Goal: Transaction & Acquisition: Purchase product/service

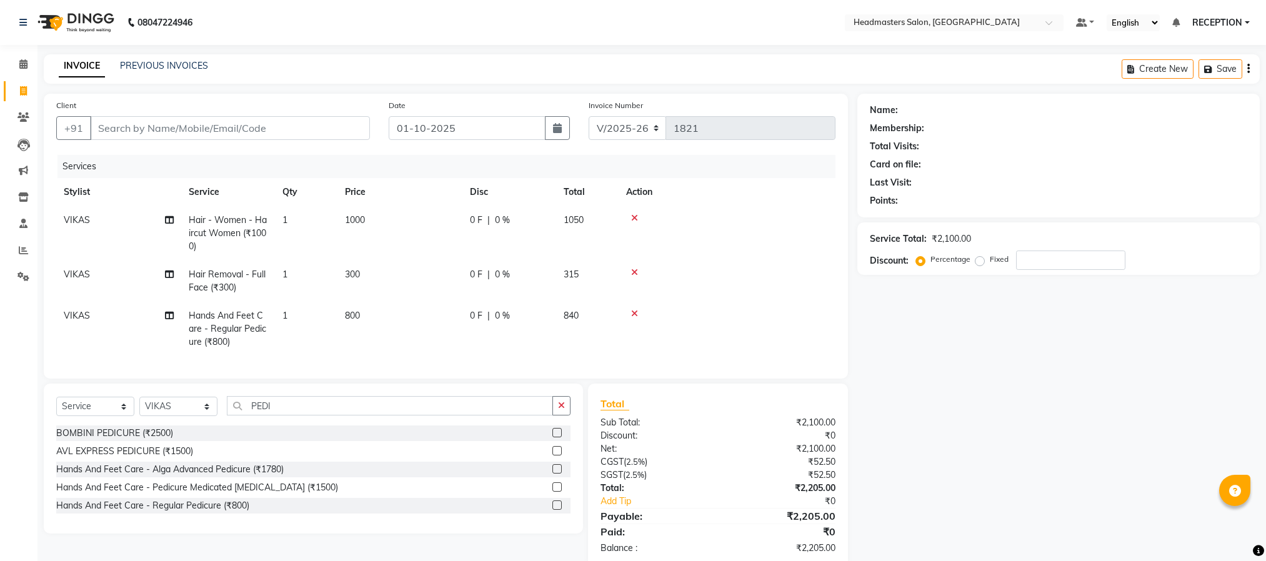
select select "3454"
select select "service"
select select "82635"
click at [292, 415] on input "PEDI" at bounding box center [390, 405] width 326 height 19
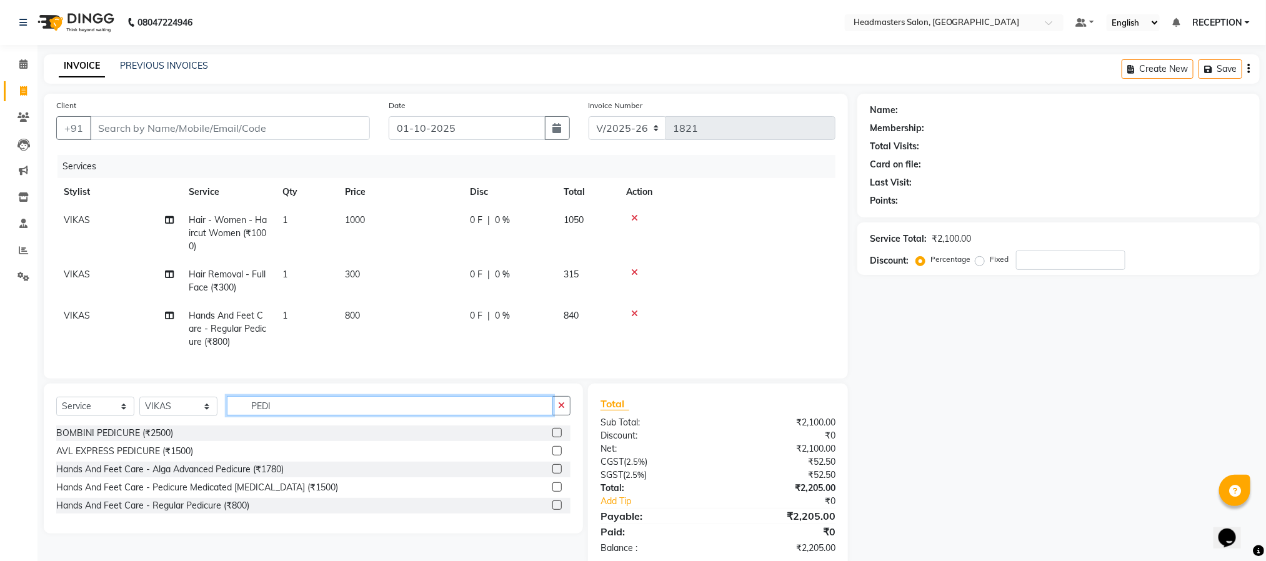
click at [292, 415] on input "PEDI" at bounding box center [390, 405] width 326 height 19
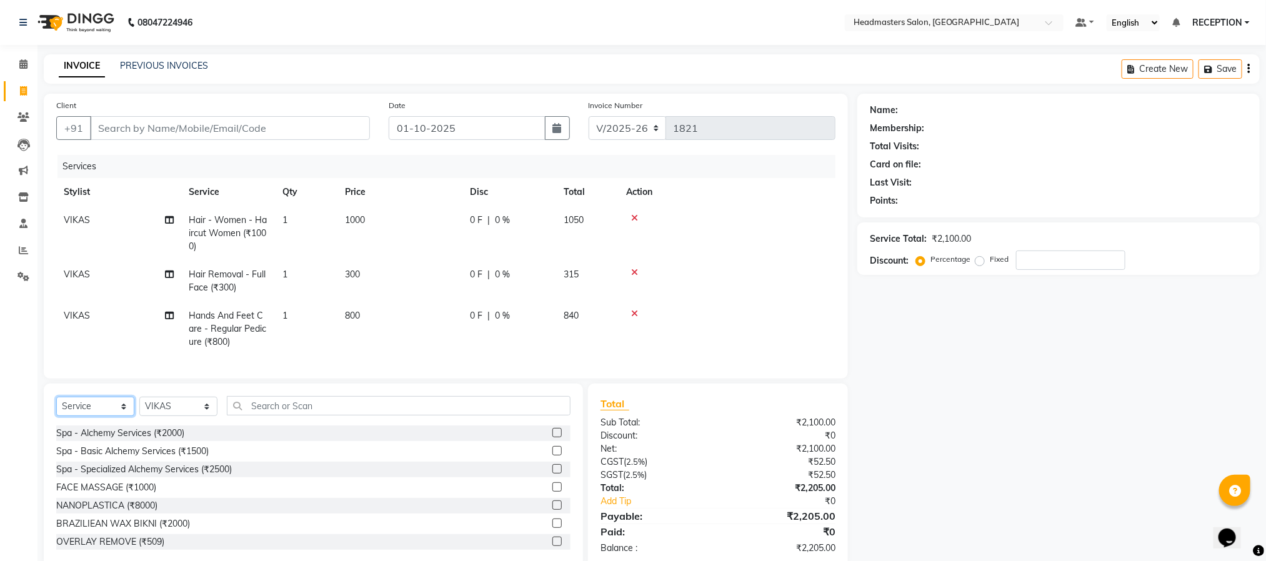
click at [109, 416] on select "Select Service Product Membership Package Voucher Prepaid Gift Card" at bounding box center [95, 406] width 78 height 19
click at [56, 411] on select "Select Service Product Membership Package Voucher Prepaid Gift Card" at bounding box center [95, 406] width 78 height 19
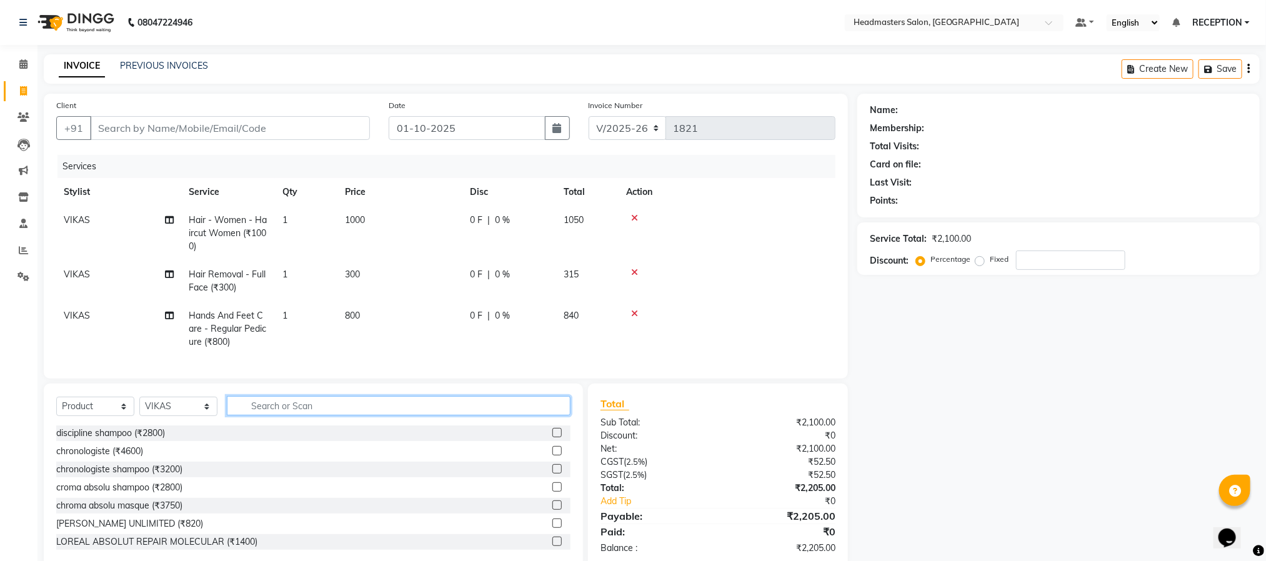
click at [425, 411] on input "text" at bounding box center [399, 405] width 344 height 19
click at [94, 416] on select "Select Service Product Membership Package Voucher Prepaid Gift Card" at bounding box center [95, 406] width 78 height 19
click at [56, 411] on select "Select Service Product Membership Package Voucher Prepaid Gift Card" at bounding box center [95, 406] width 78 height 19
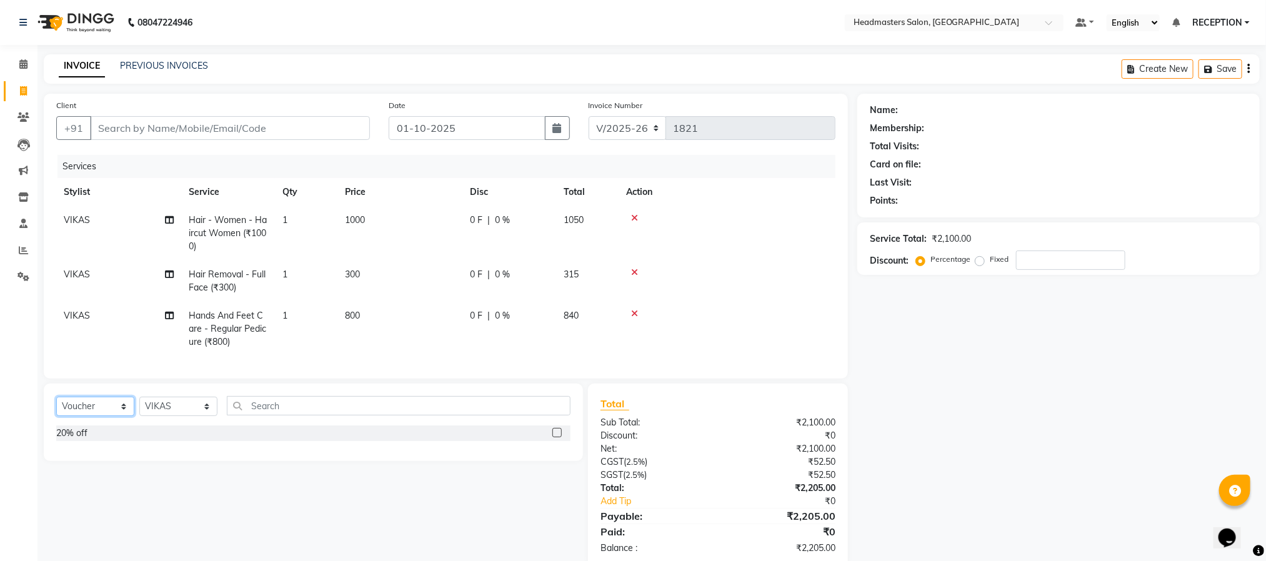
click at [89, 416] on select "Select Service Product Membership Package Voucher Prepaid Gift Card" at bounding box center [95, 406] width 78 height 19
select select "P"
click at [56, 411] on select "Select Service Product Membership Package Voucher Prepaid Gift Card" at bounding box center [95, 406] width 78 height 19
click at [64, 440] on div "Silver" at bounding box center [67, 433] width 22 height 13
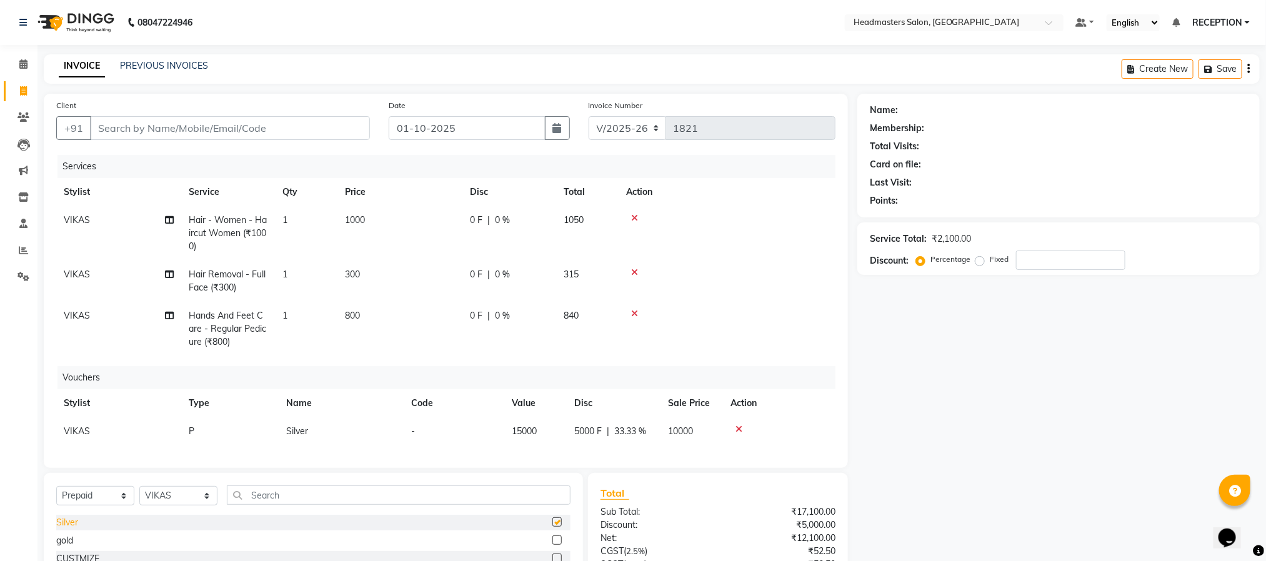
checkbox input "false"
click at [632, 214] on icon at bounding box center [634, 218] width 7 height 9
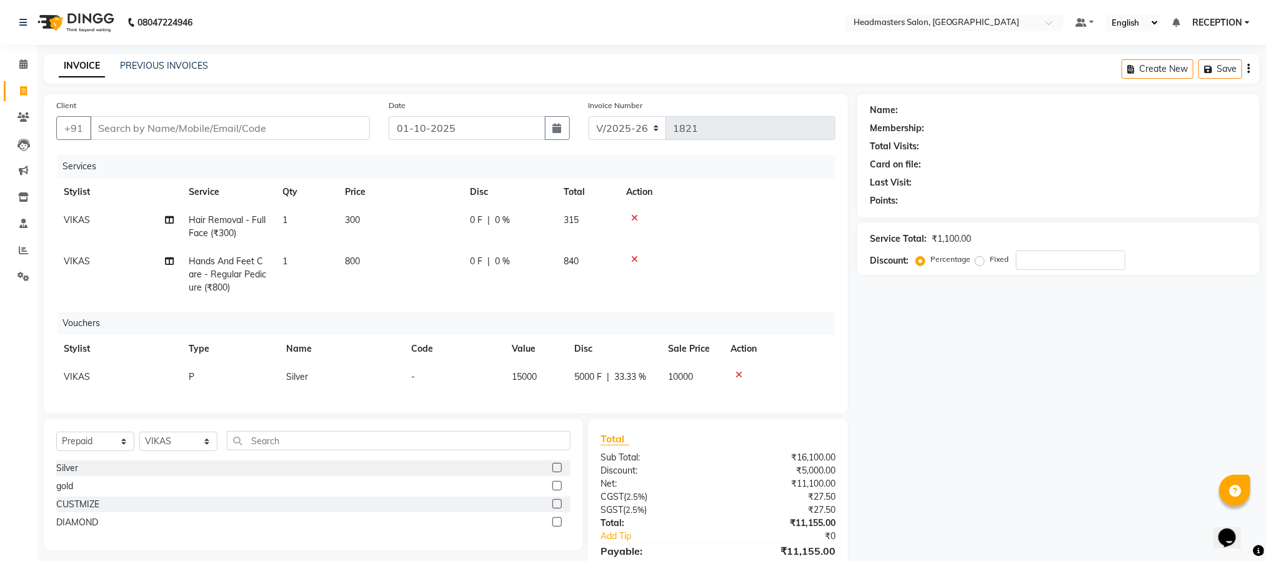
click at [632, 214] on icon at bounding box center [634, 218] width 7 height 9
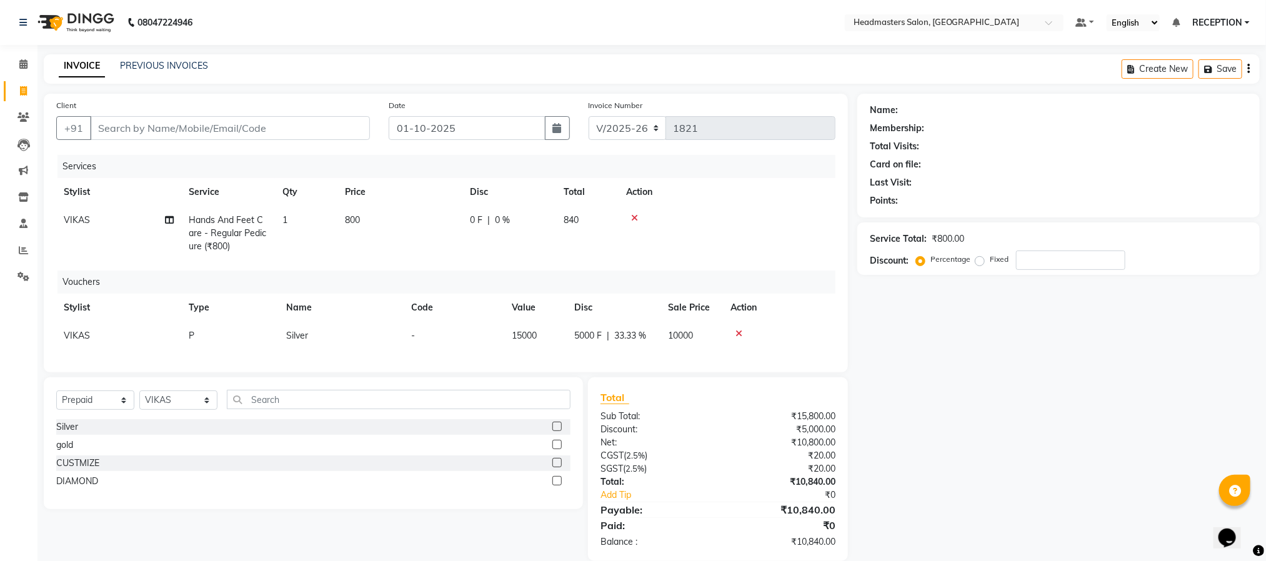
click at [632, 214] on icon at bounding box center [634, 218] width 7 height 9
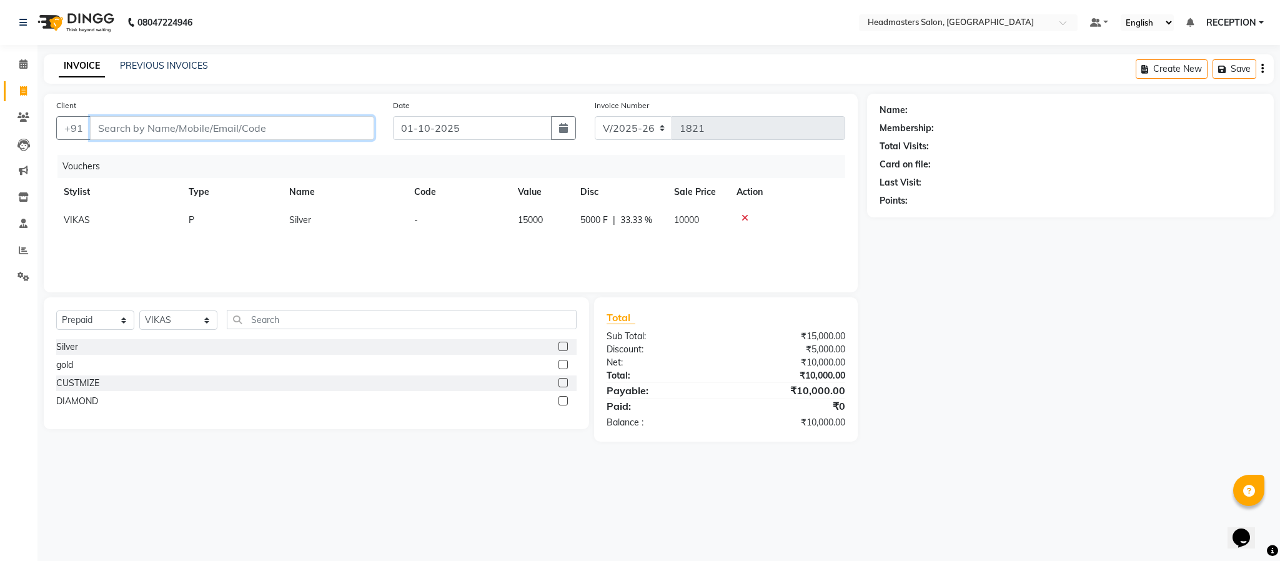
click at [229, 124] on input "Client" at bounding box center [232, 128] width 284 height 24
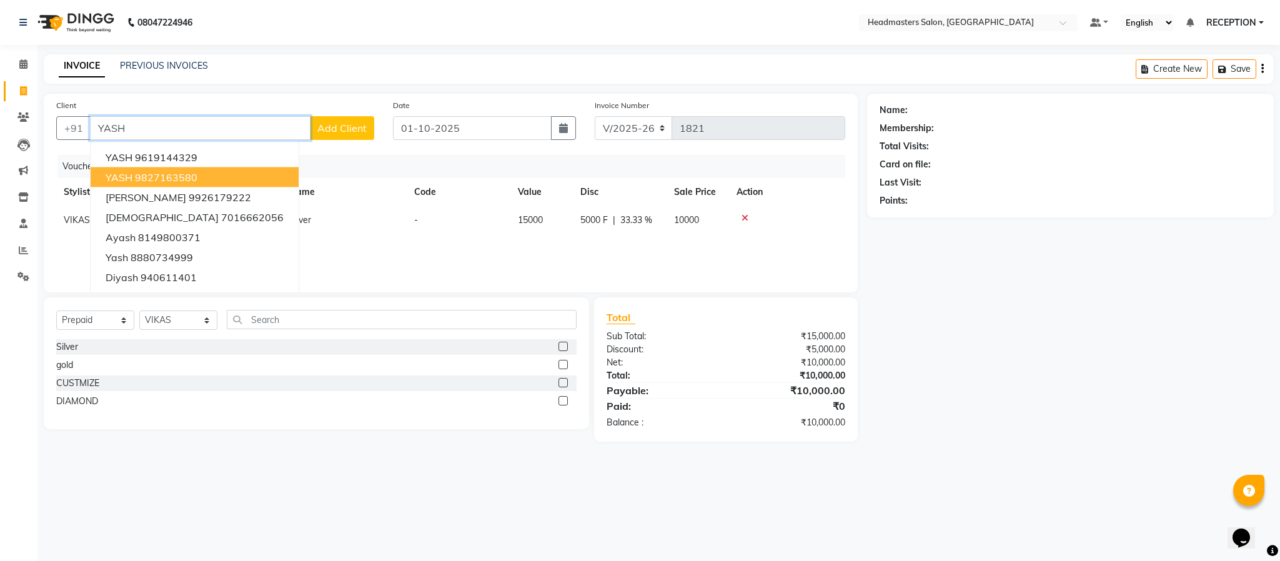
click at [197, 182] on ngb-highlight "9827163580" at bounding box center [166, 177] width 62 height 12
type input "9827163580"
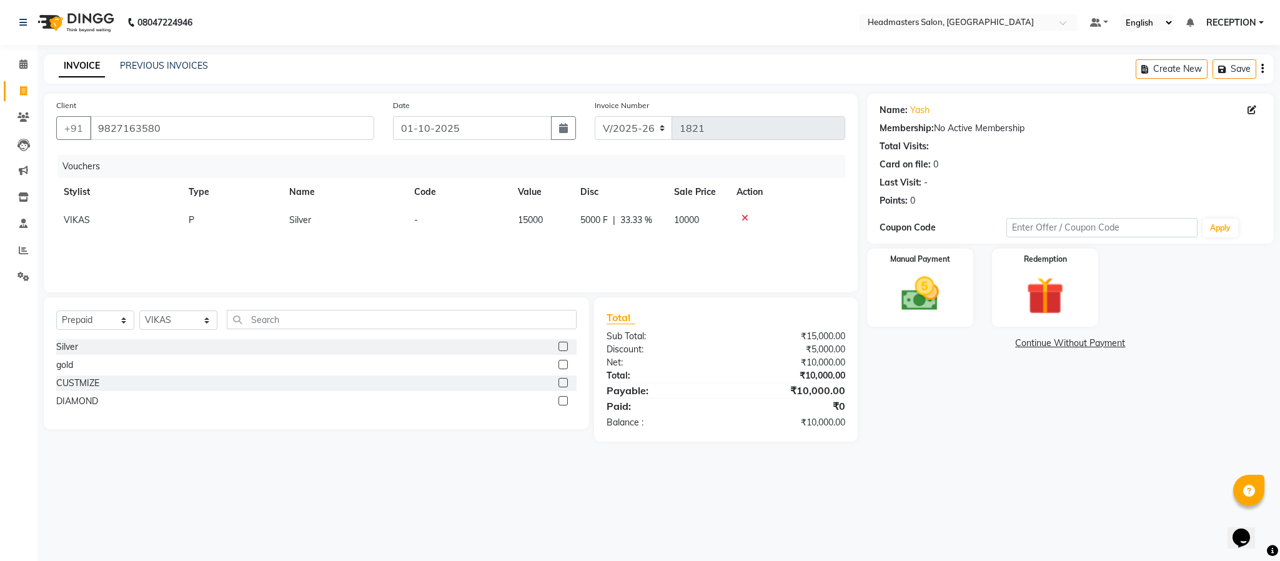
click at [1071, 173] on div "Name: Yash Membership: No Active Membership Total Visits: Card on file: 0 Last …" at bounding box center [1071, 153] width 382 height 109
click at [962, 257] on div "Manual Payment" at bounding box center [920, 287] width 111 height 81
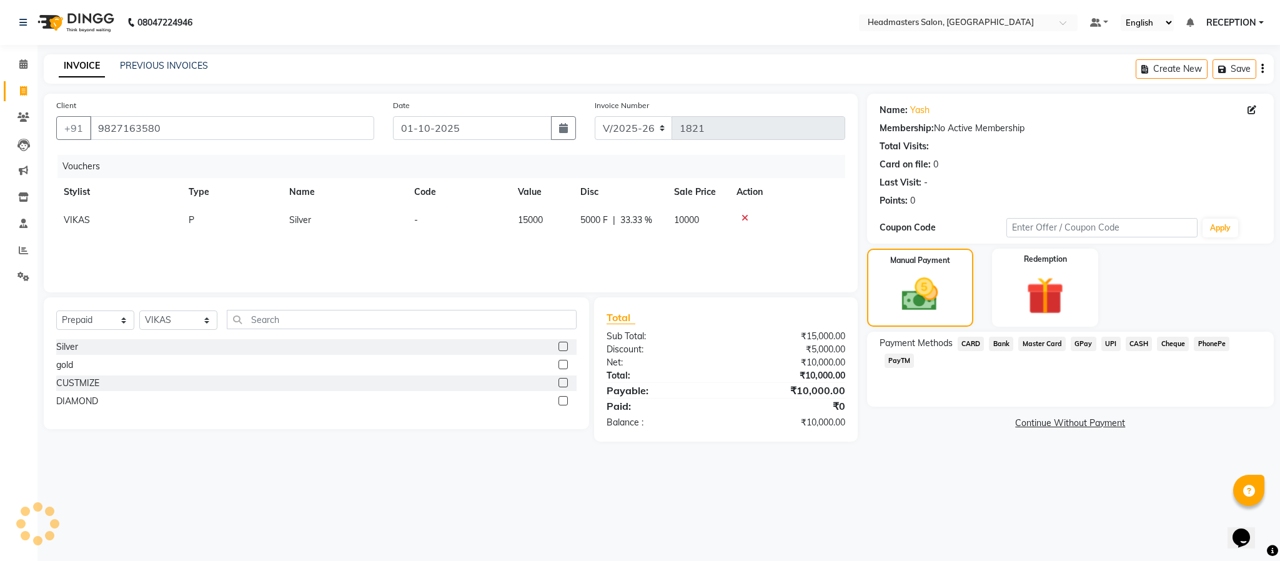
click at [1117, 342] on span "UPI" at bounding box center [1111, 344] width 19 height 14
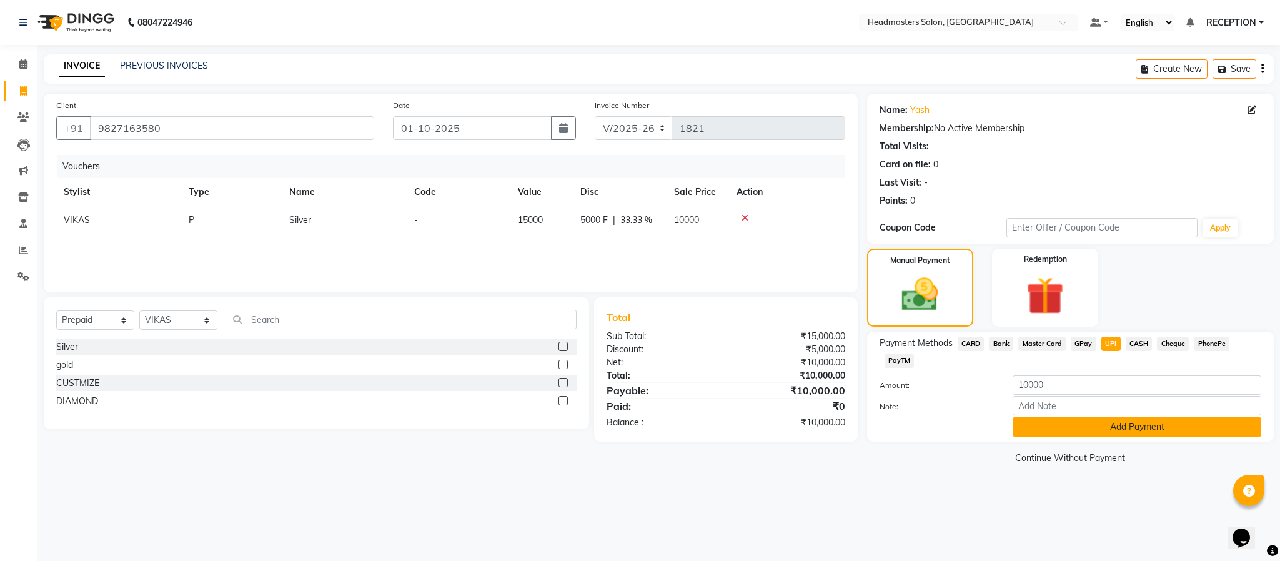
click at [1143, 429] on button "Add Payment" at bounding box center [1137, 426] width 249 height 19
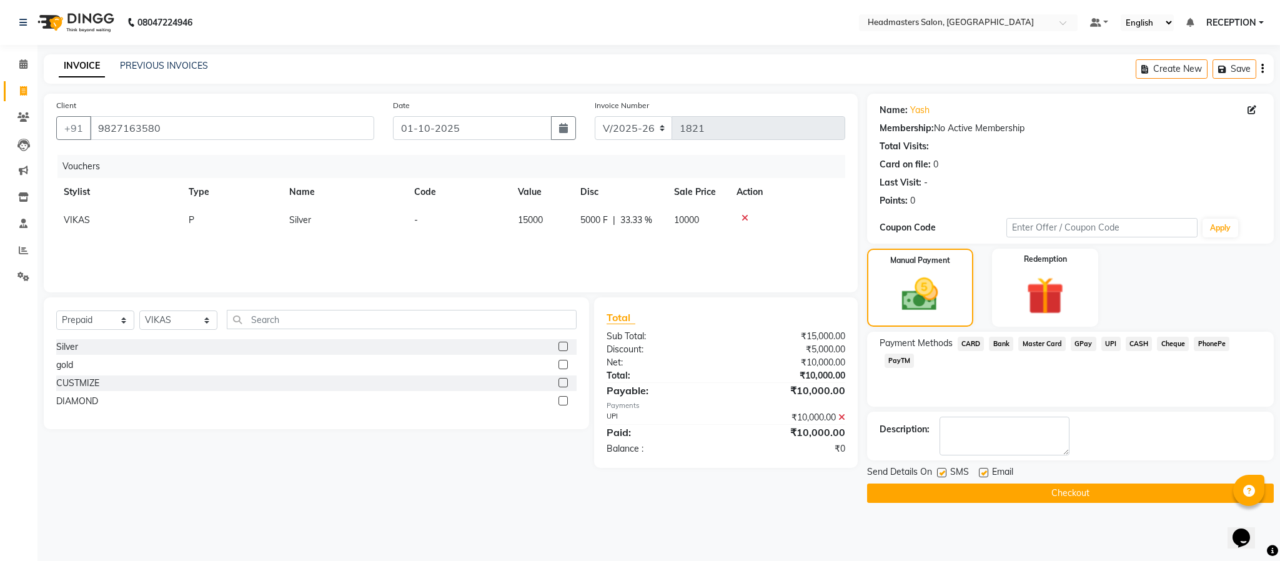
click at [1078, 486] on button "Checkout" at bounding box center [1070, 493] width 407 height 19
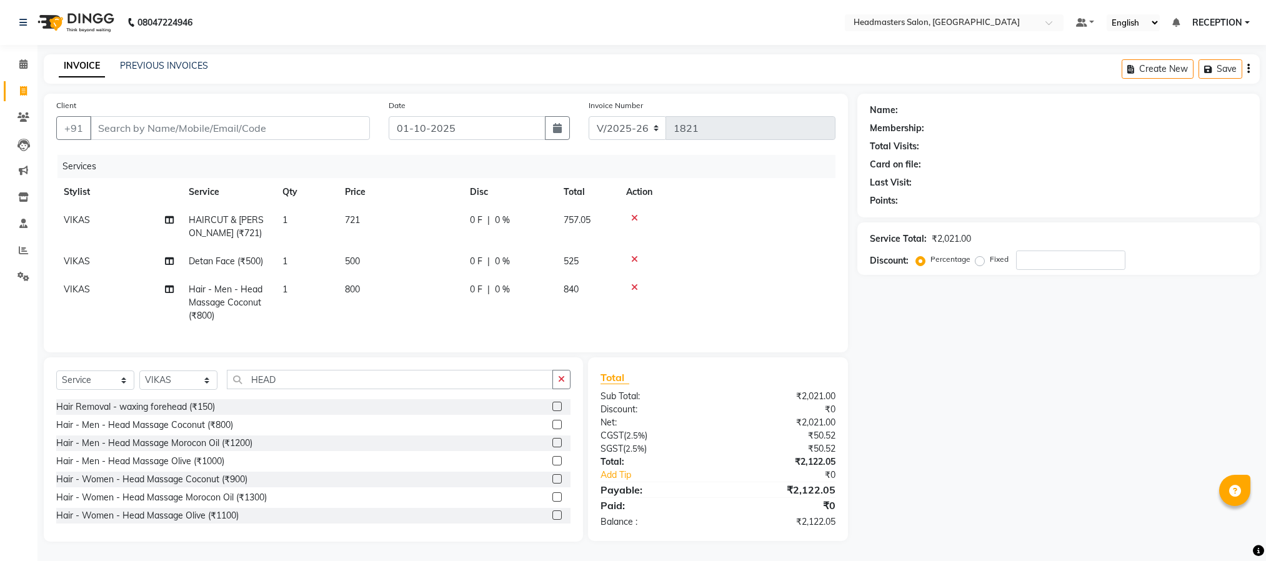
select select "3454"
select select "service"
select select "82635"
click at [31, 88] on span at bounding box center [23, 91] width 22 height 14
select select "service"
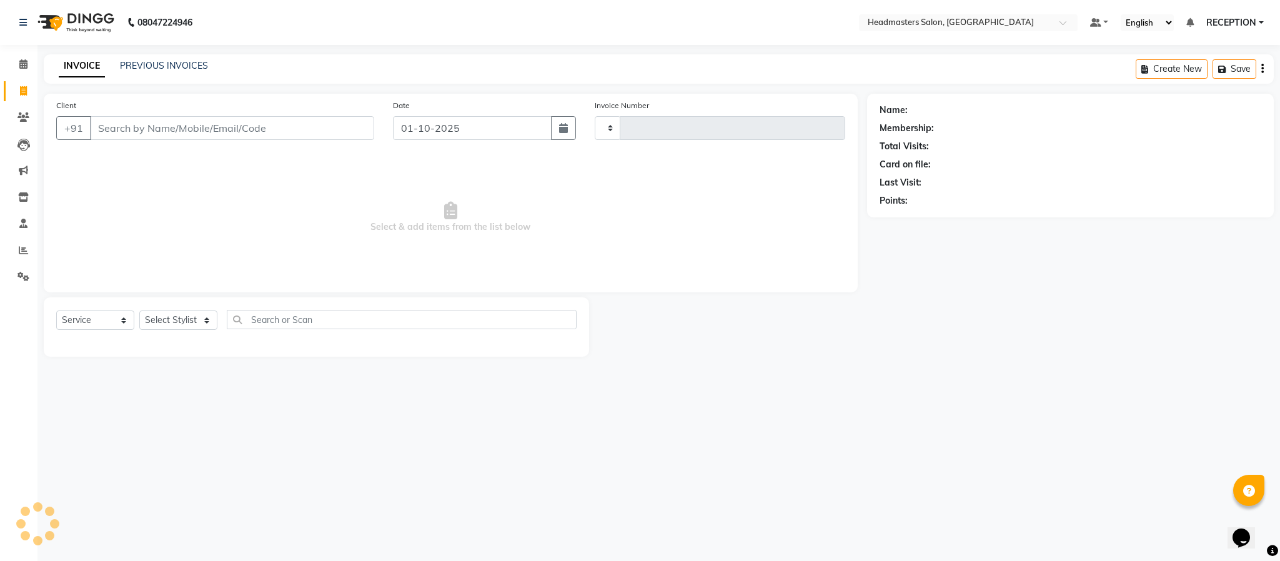
type input "1821"
select select "3454"
click at [172, 326] on select "Select Stylist" at bounding box center [178, 320] width 78 height 19
select select "82635"
click at [139, 311] on select "Select Stylist AKASH ANJUM NEHA NEHA SAHU NISHA MANAGER RAHUL RECEPTION SHADAB …" at bounding box center [178, 320] width 78 height 19
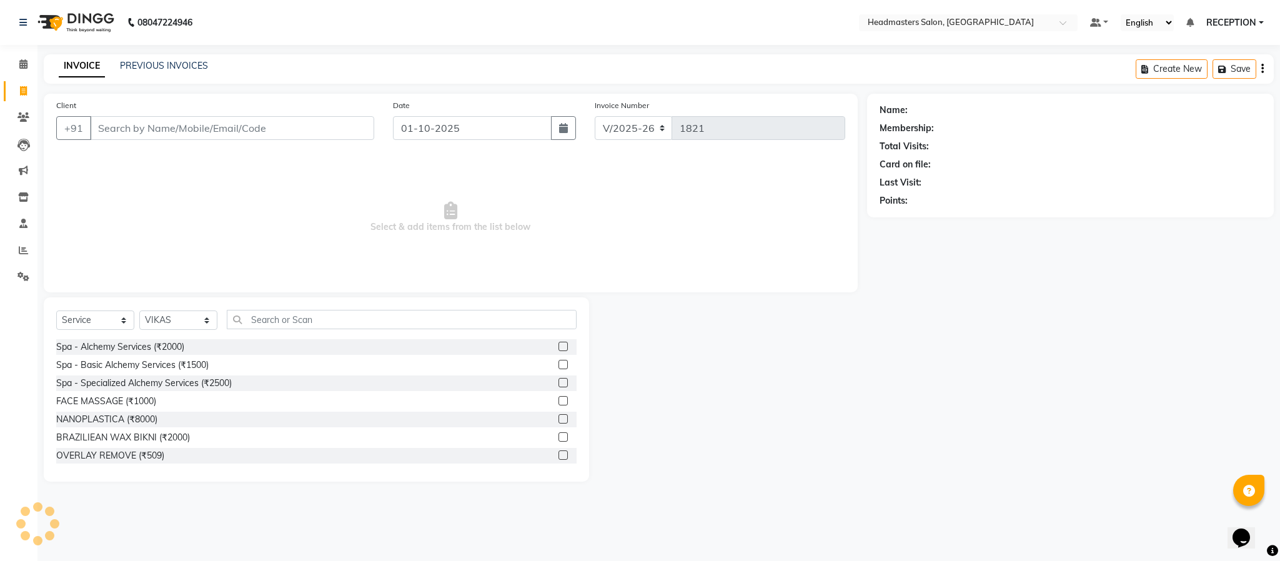
click at [175, 304] on div "Select Service Product Membership Package Voucher Prepaid Gift Card Select Styl…" at bounding box center [316, 389] width 545 height 184
click at [274, 317] on input "text" at bounding box center [402, 319] width 350 height 19
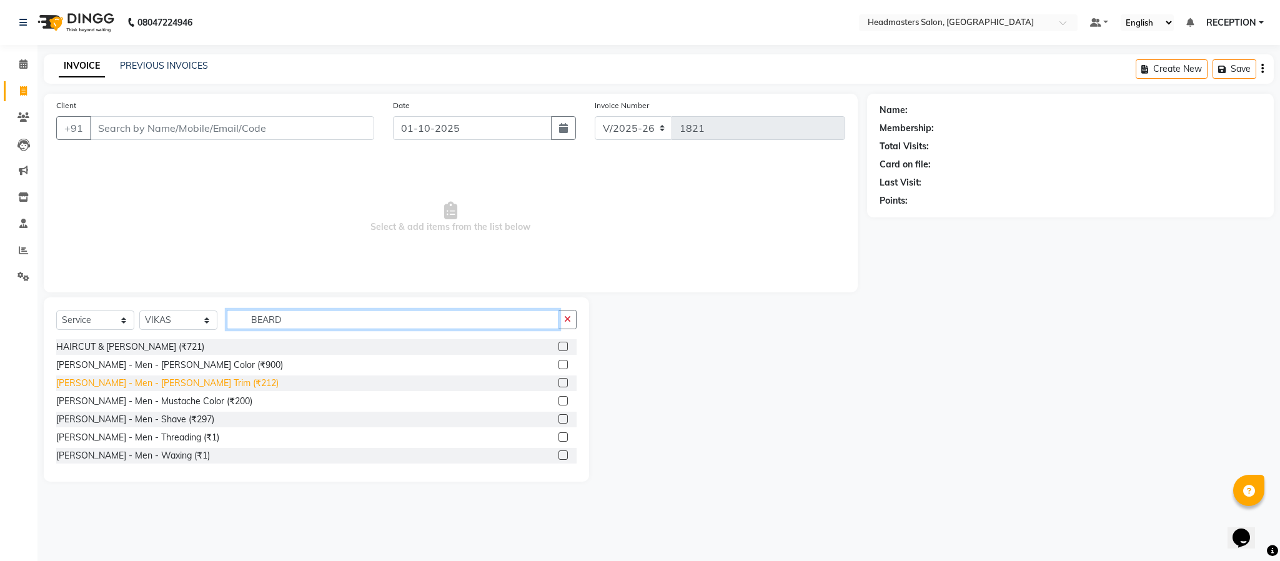
type input "BEARD"
click at [167, 386] on div "Beard - Men - Beard Trim (₹212)" at bounding box center [167, 383] width 222 height 13
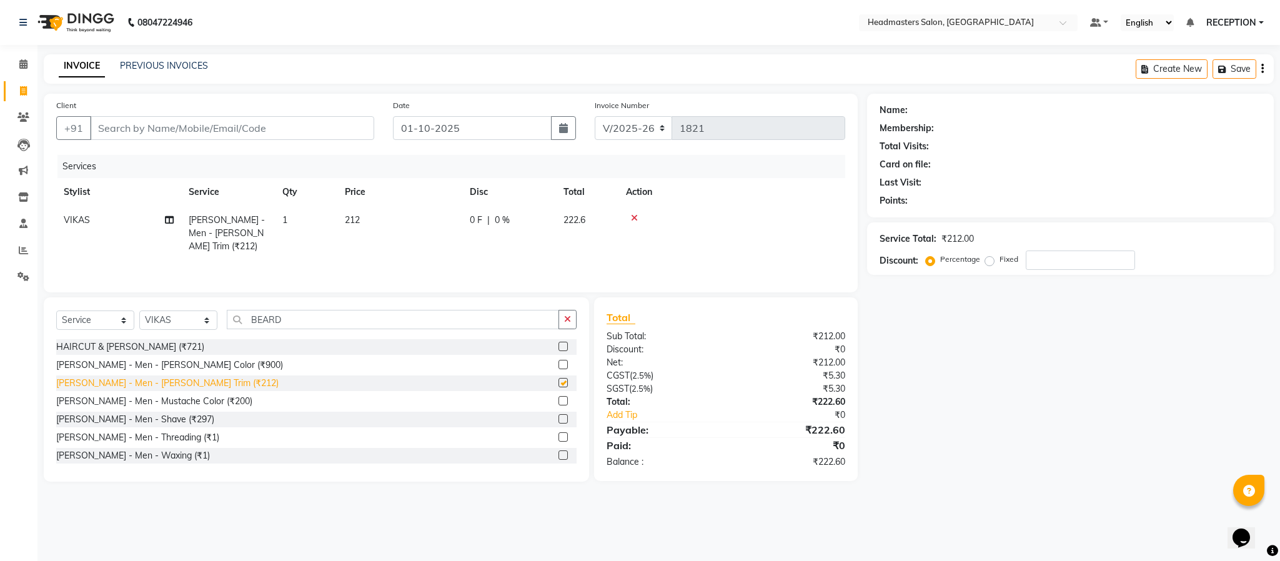
checkbox input "false"
click at [179, 359] on div "Beard - Men - Beard Color (₹900)" at bounding box center [169, 365] width 227 height 13
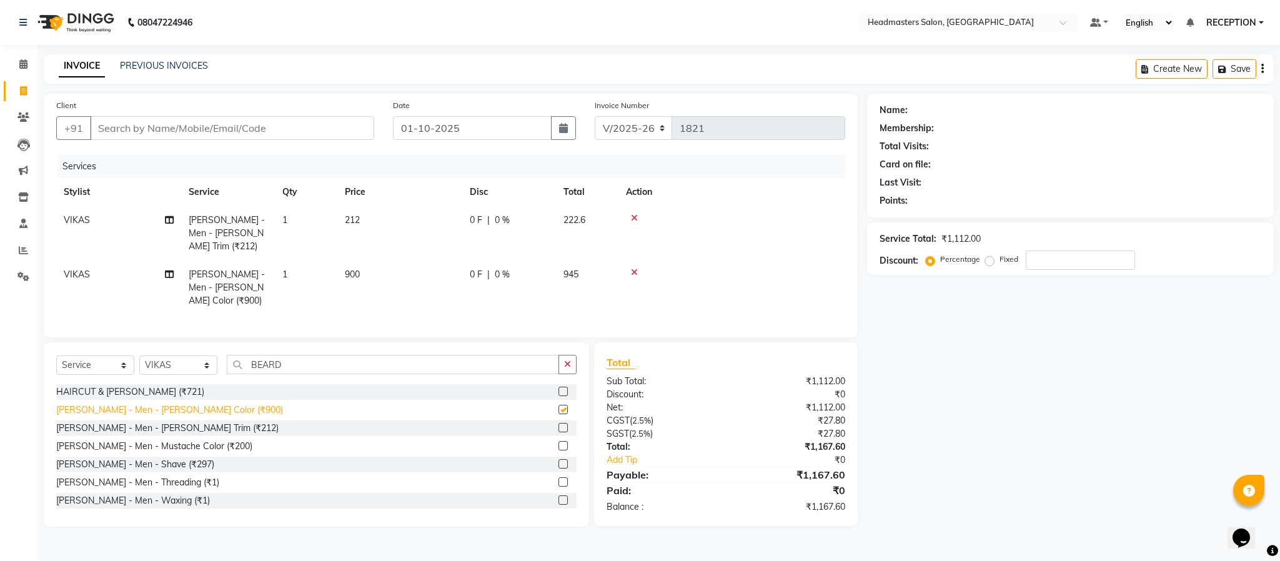
checkbox input "false"
click at [347, 356] on input "BEARD" at bounding box center [393, 364] width 332 height 19
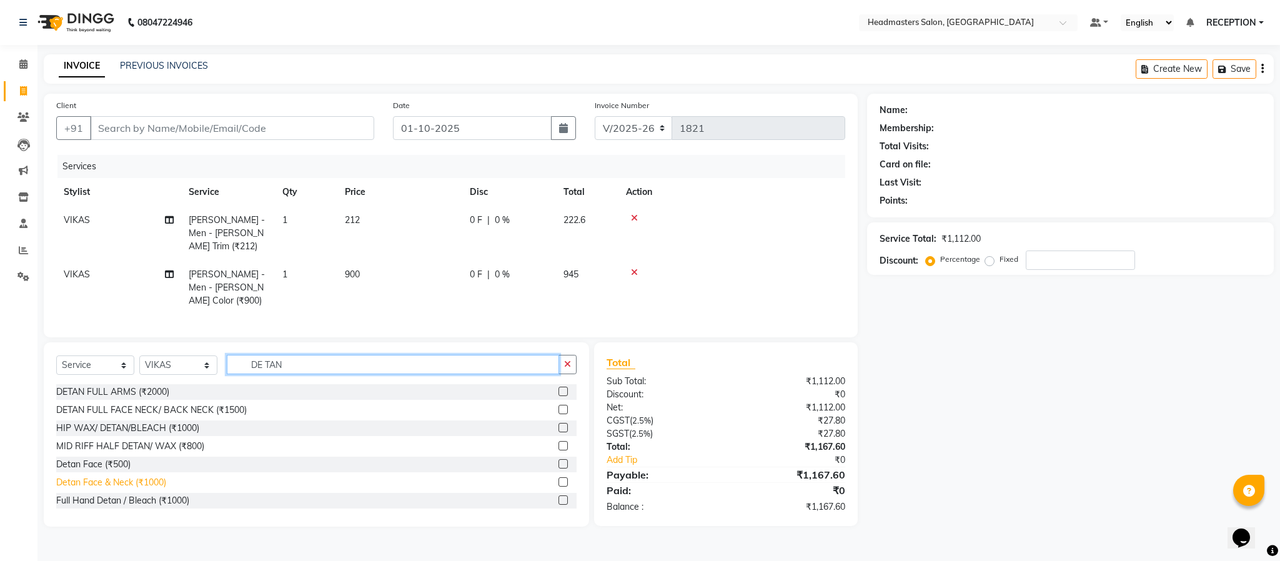
type input "DE TAN"
click at [79, 476] on div "Detan Face & Neck (₹1000)" at bounding box center [111, 482] width 110 height 13
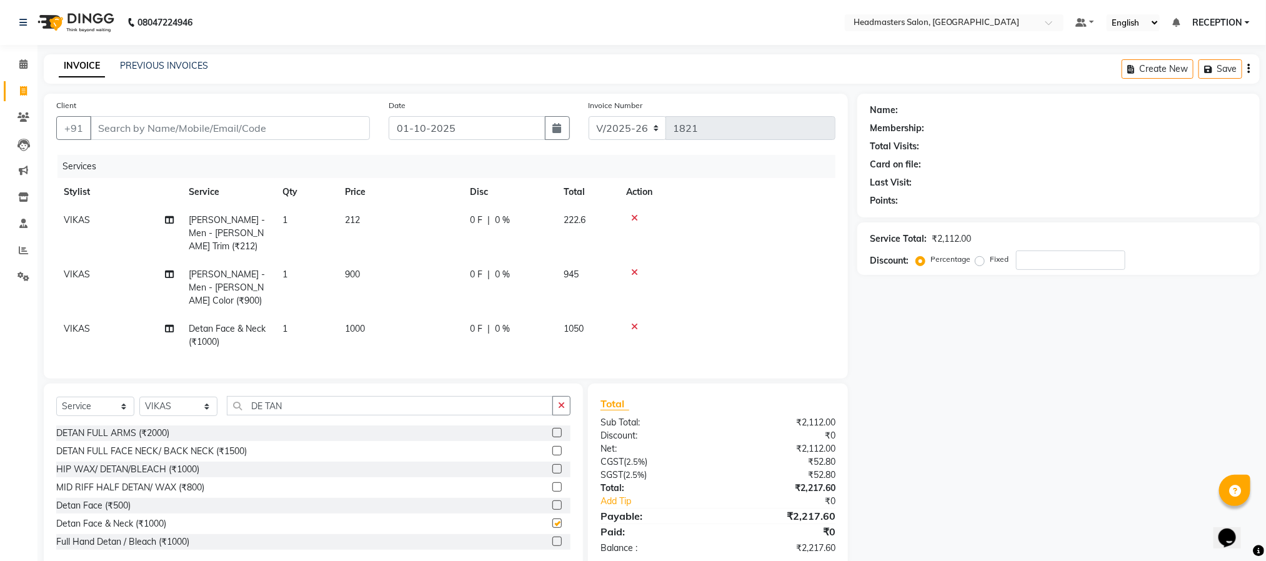
checkbox input "false"
click at [180, 122] on input "Client" at bounding box center [230, 128] width 280 height 24
type input "9"
type input "0"
type input "9827163580"
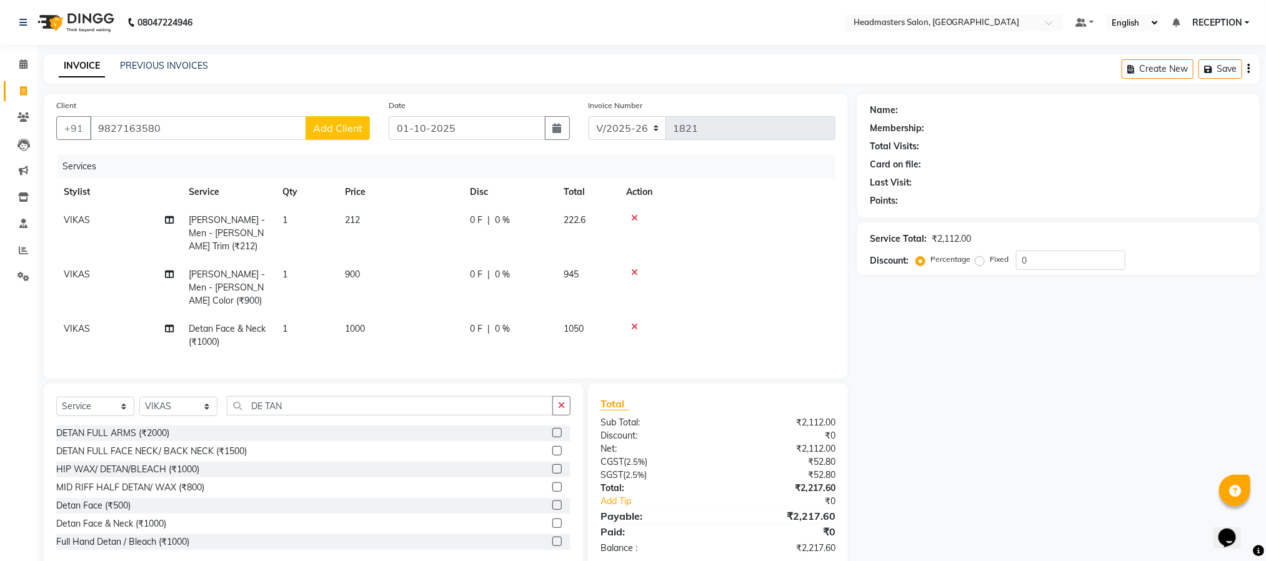
click at [349, 132] on span "Add Client" at bounding box center [337, 128] width 49 height 12
select select "7"
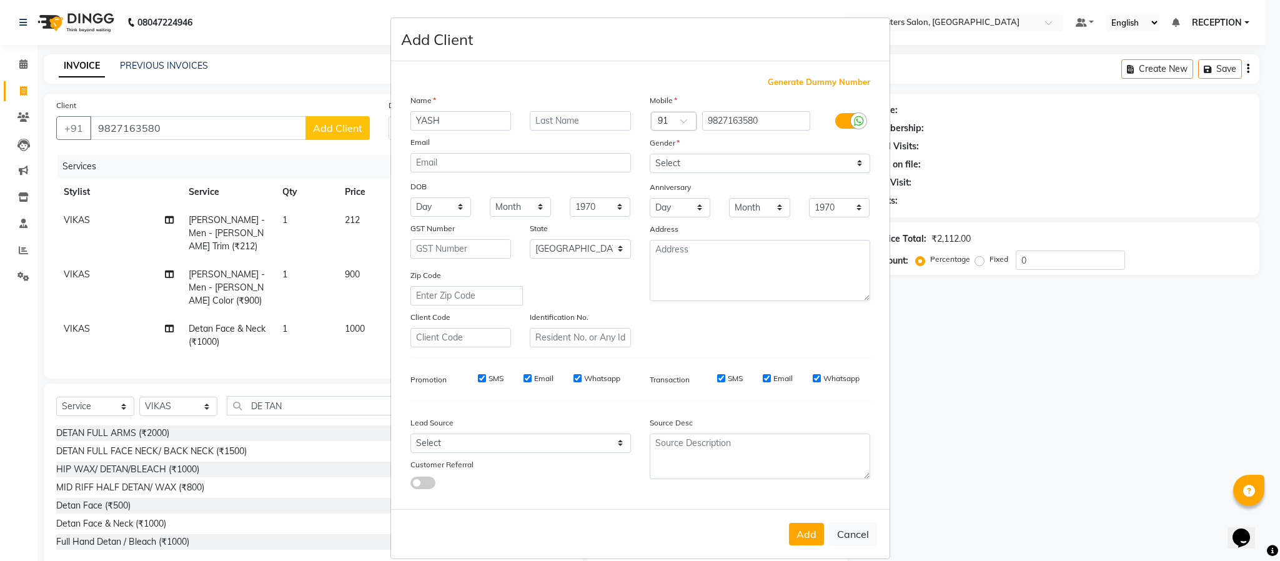
type input "YASH"
click at [679, 159] on select "Select Male Female Other Prefer Not To Say" at bounding box center [760, 163] width 221 height 19
select select "male"
click at [650, 154] on select "Select Male Female Other Prefer Not To Say" at bounding box center [760, 163] width 221 height 19
click at [798, 537] on button "Add" at bounding box center [806, 534] width 35 height 22
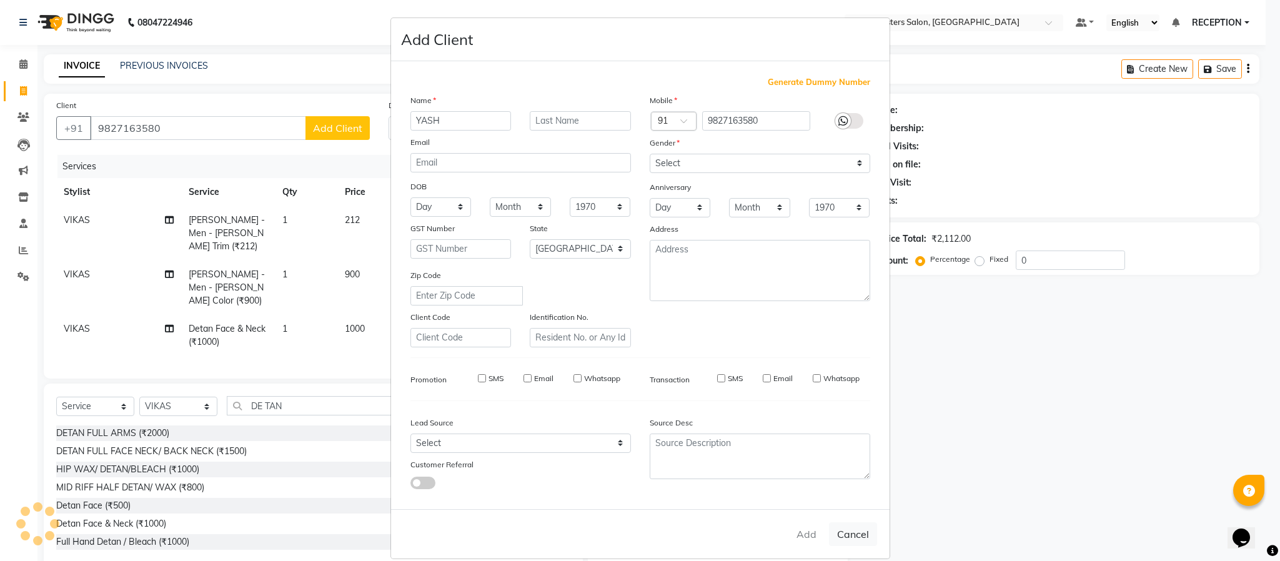
select select
select select "null"
select select
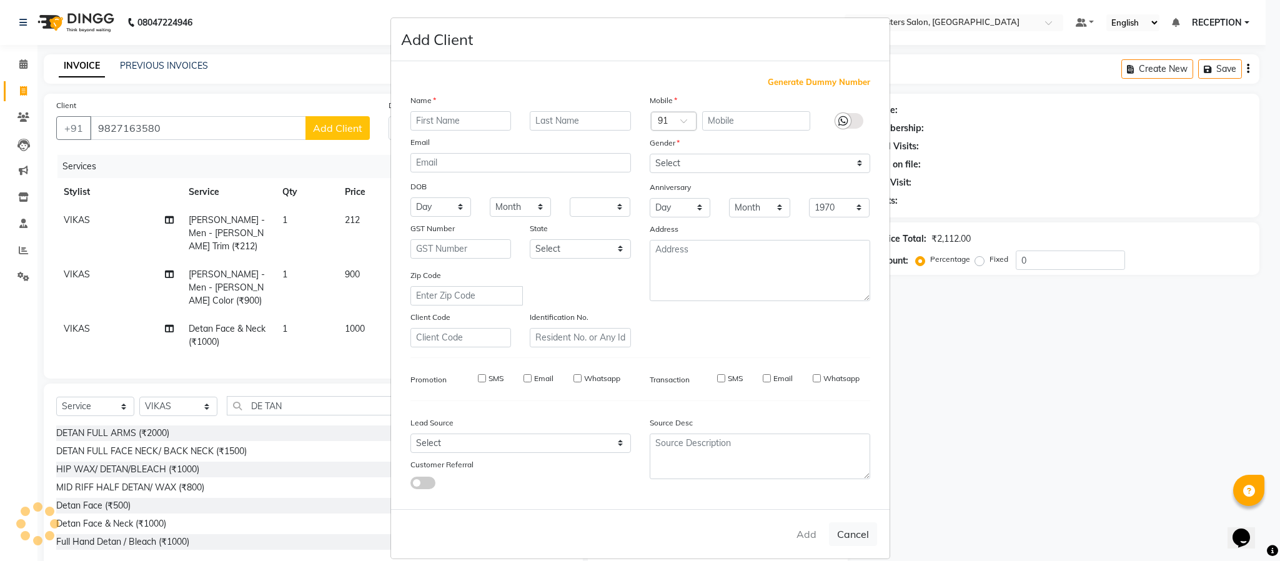
select select
checkbox input "false"
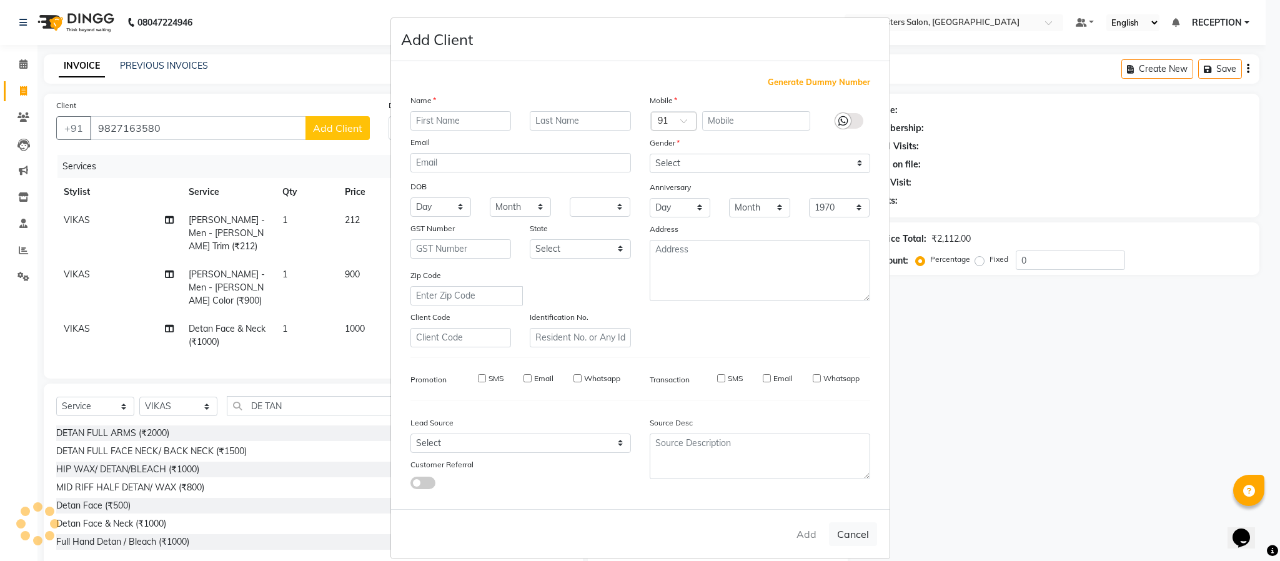
checkbox input "false"
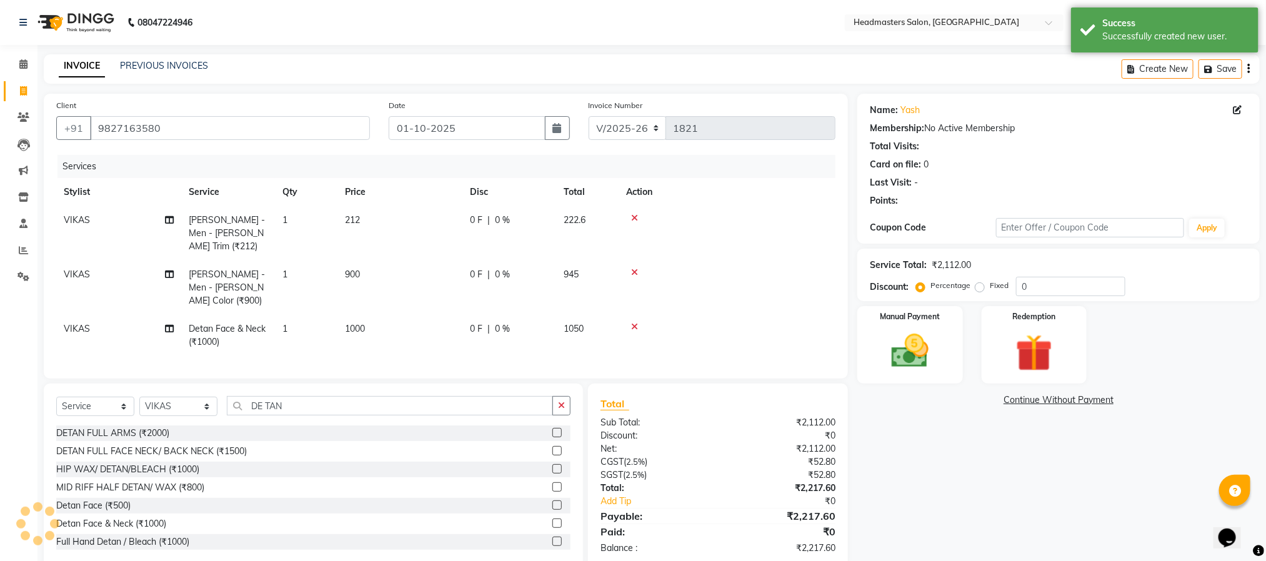
click at [1009, 446] on div "Name: Yash Membership: No Active Membership Total Visits: Card on file: 0 Last …" at bounding box center [1063, 331] width 412 height 474
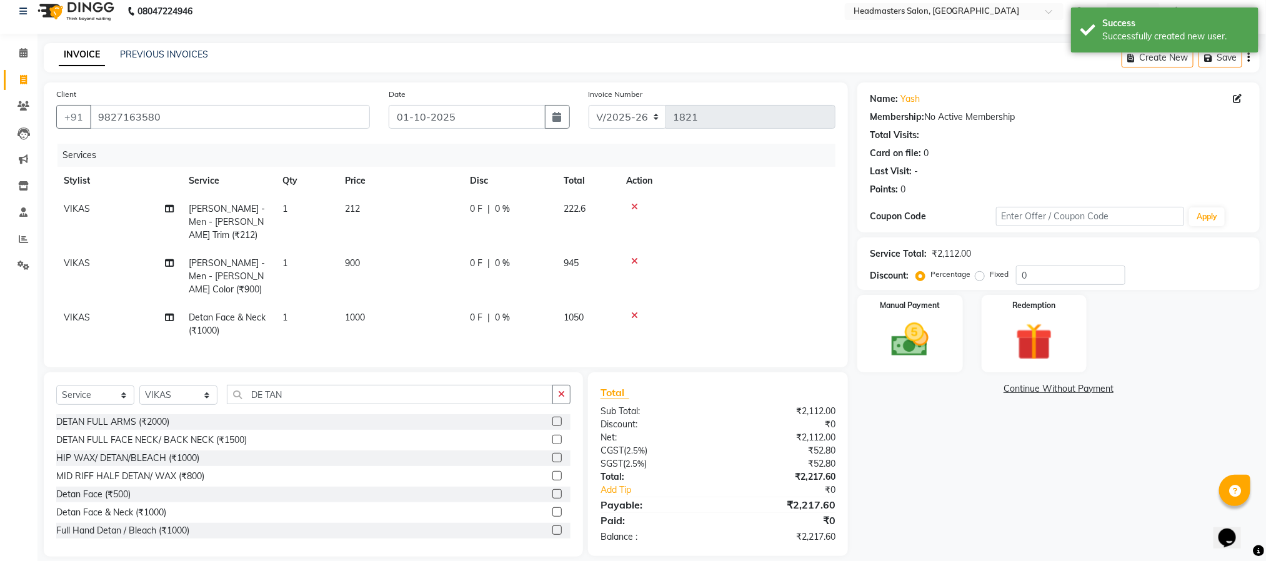
scroll to position [14, 0]
